Goal: Find specific page/section: Find specific page/section

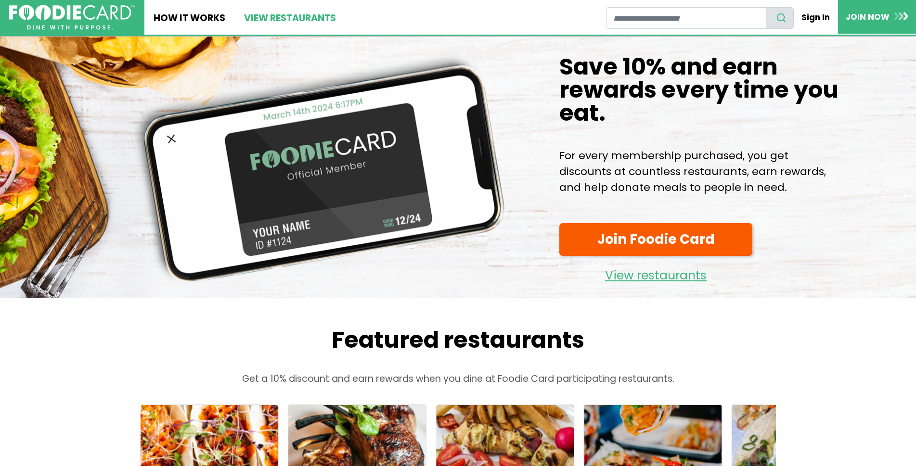
click at [268, 18] on link "View restaurants" at bounding box center [289, 17] width 110 height 35
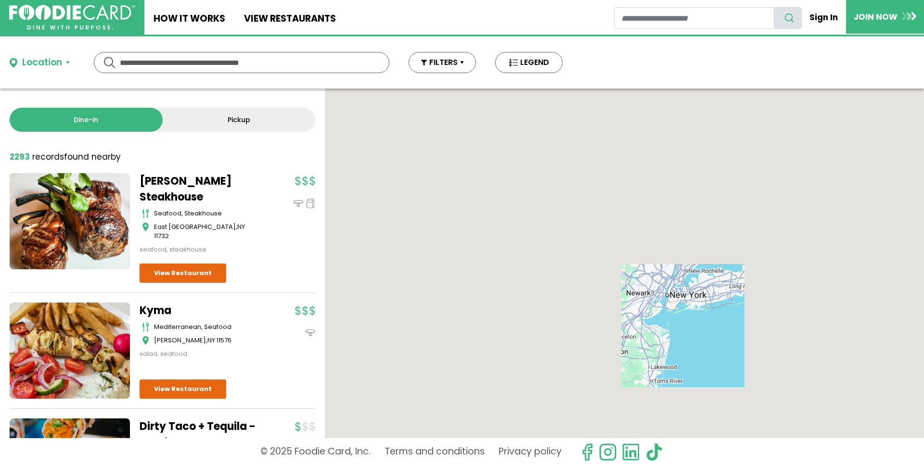
click at [135, 64] on input "text" at bounding box center [242, 62] width 244 height 20
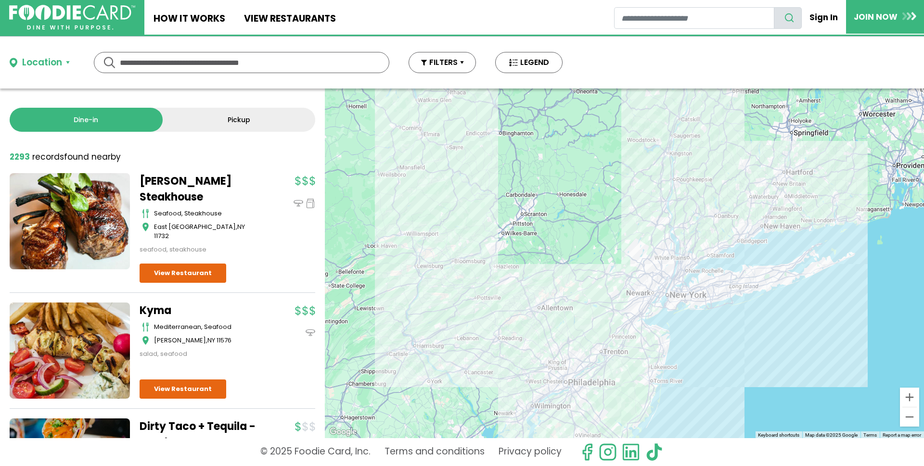
click at [140, 65] on input "text" at bounding box center [242, 62] width 244 height 20
type input "******"
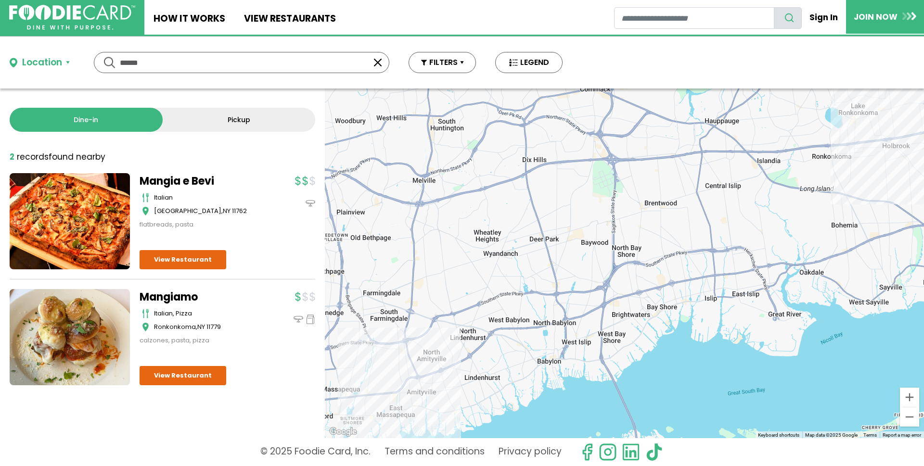
click at [69, 207] on link at bounding box center [70, 221] width 120 height 96
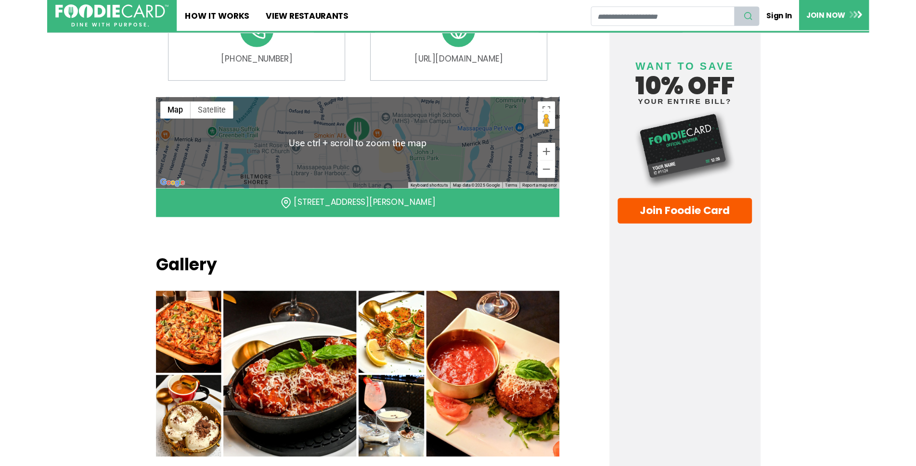
scroll to position [673, 0]
